Goal: Check status

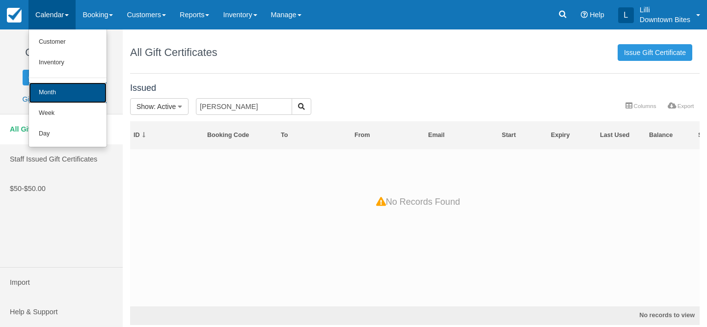
click at [39, 90] on link "Month" at bounding box center [68, 92] width 78 height 21
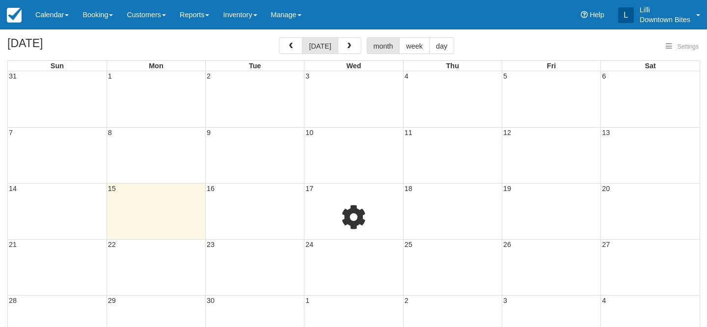
select select
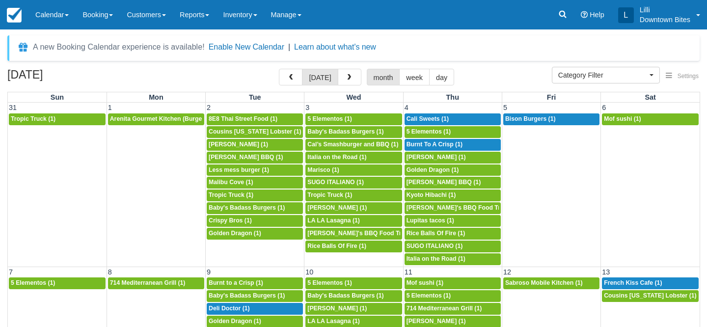
select select
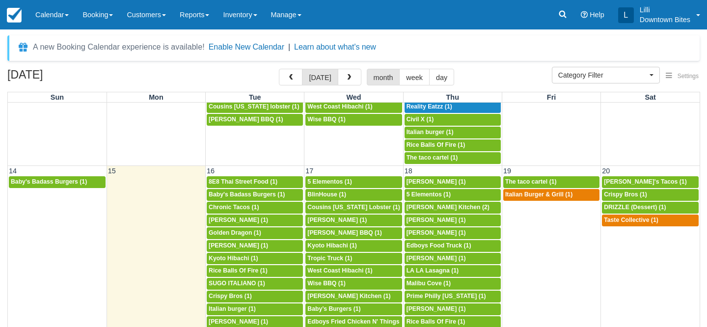
scroll to position [281, 0]
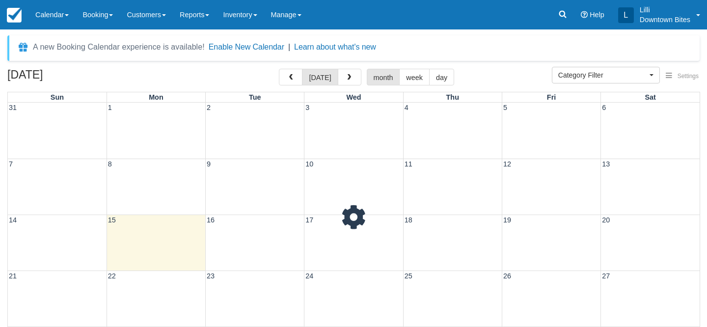
select select
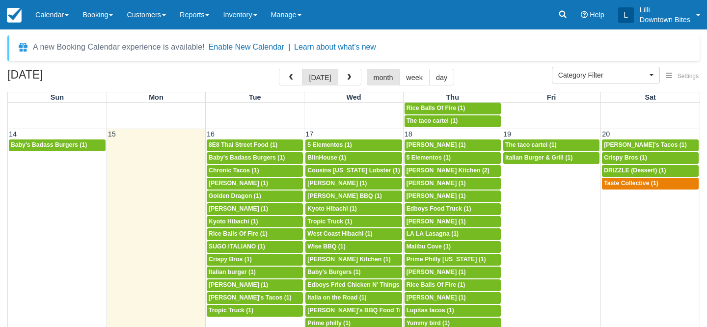
scroll to position [341, 0]
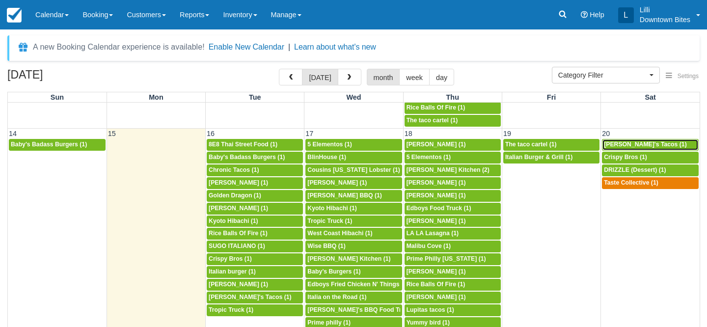
click at [643, 146] on span "[PERSON_NAME]'s Tacos (1)" at bounding box center [645, 144] width 83 height 7
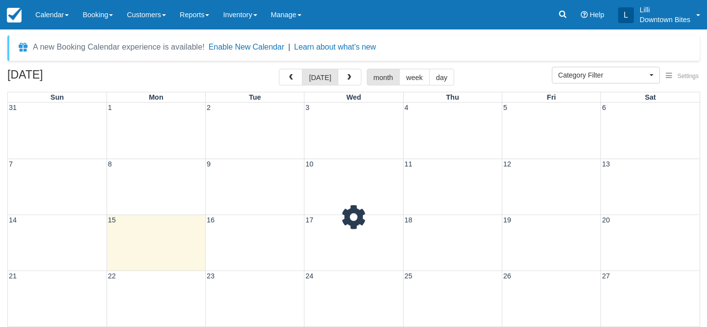
select select
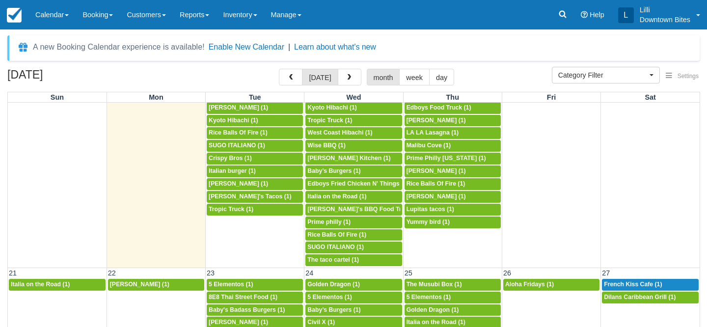
scroll to position [445, 0]
